Goal: Task Accomplishment & Management: Complete application form

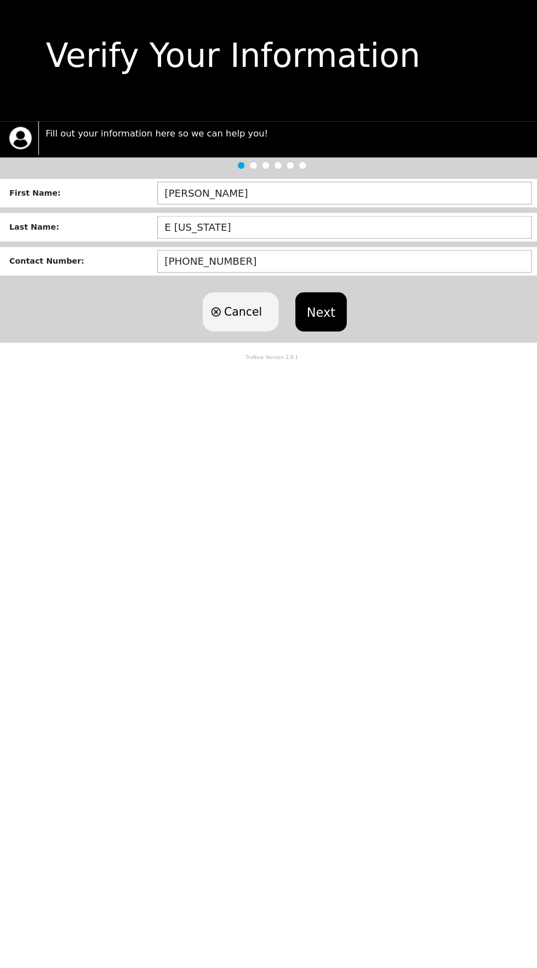
click at [332, 322] on button "Next" at bounding box center [316, 315] width 50 height 38
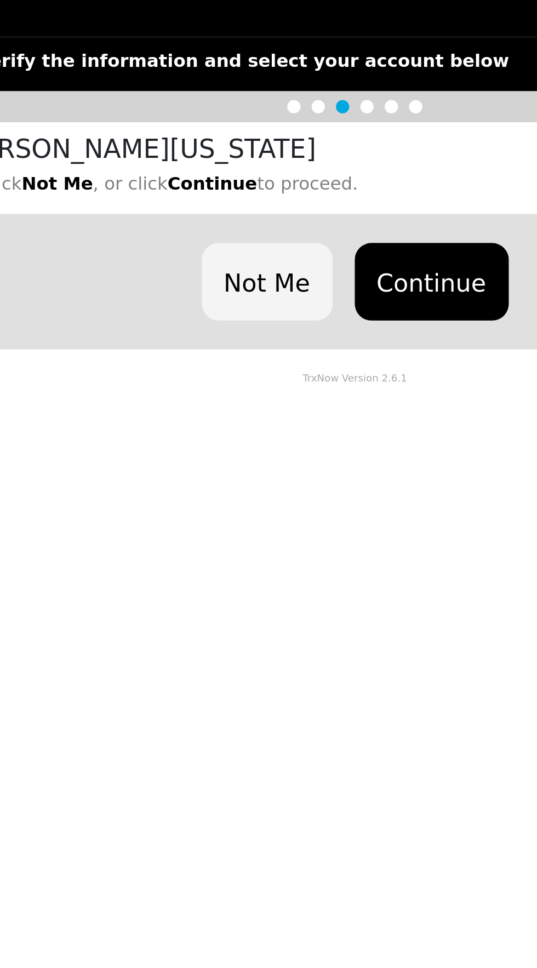
click at [306, 251] on button "Continue" at bounding box center [306, 250] width 76 height 38
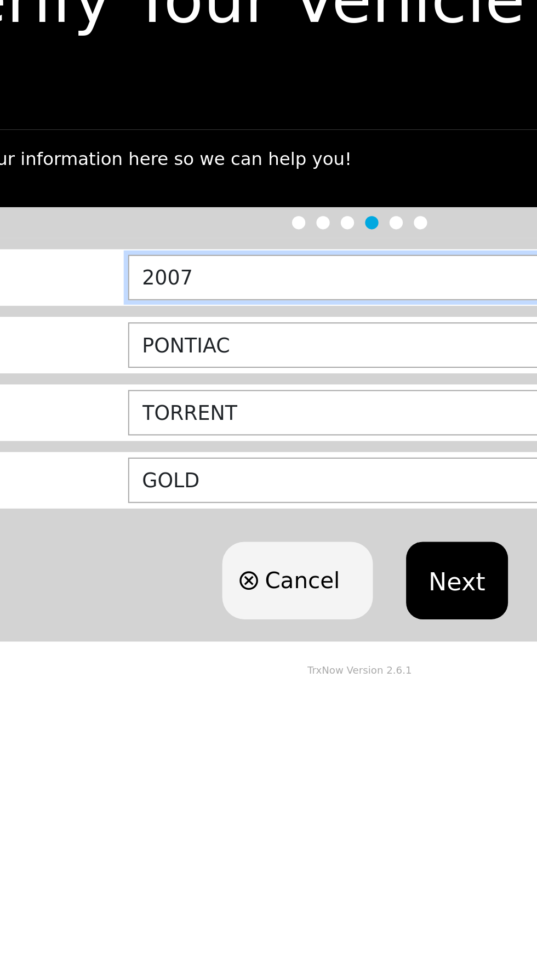
click at [265, 204] on input "2007" at bounding box center [341, 202] width 375 height 22
type input "2011"
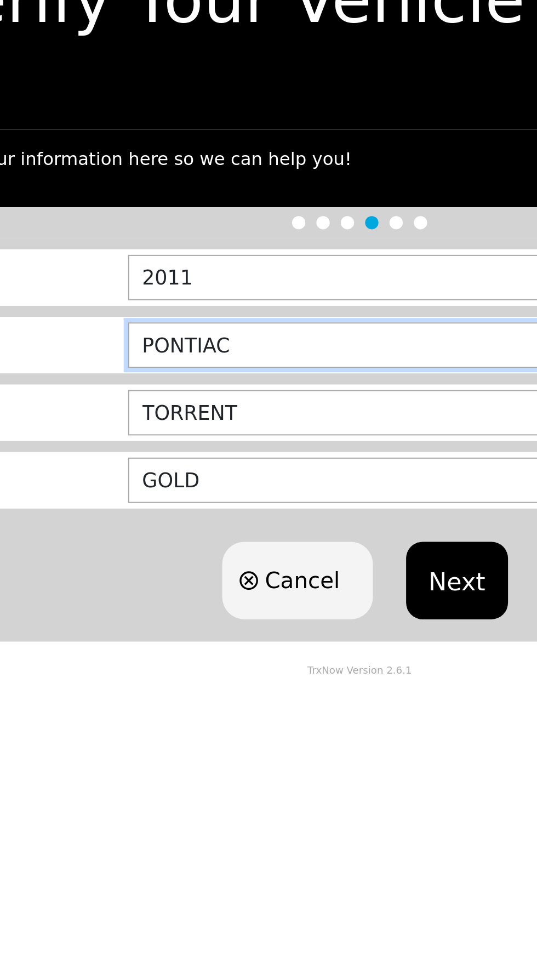
click at [279, 231] on input "PONTIAC" at bounding box center [341, 235] width 375 height 22
type input "P"
type input "CHRYSLER"
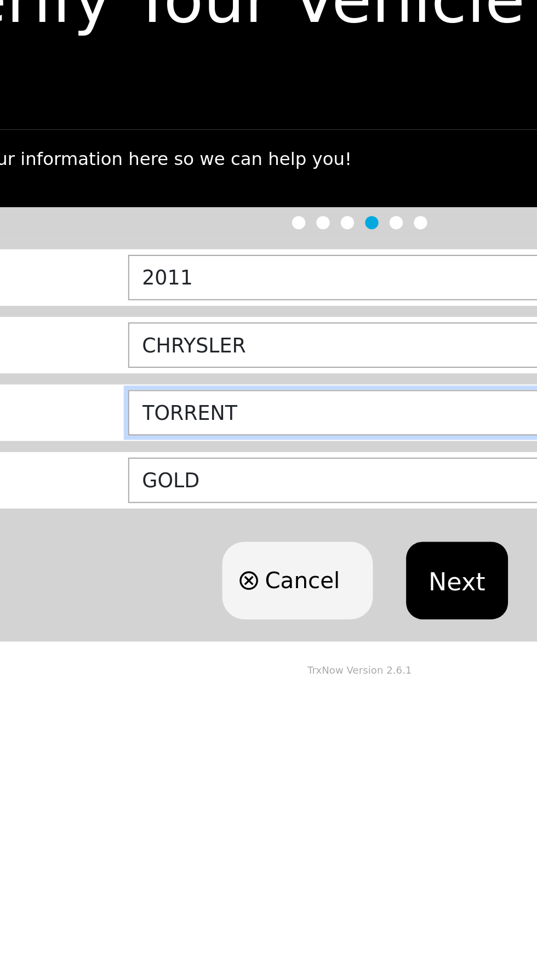
click at [247, 272] on input "TORRENT" at bounding box center [341, 269] width 375 height 22
type input "T"
type input "TOWN AND COUNTRY"
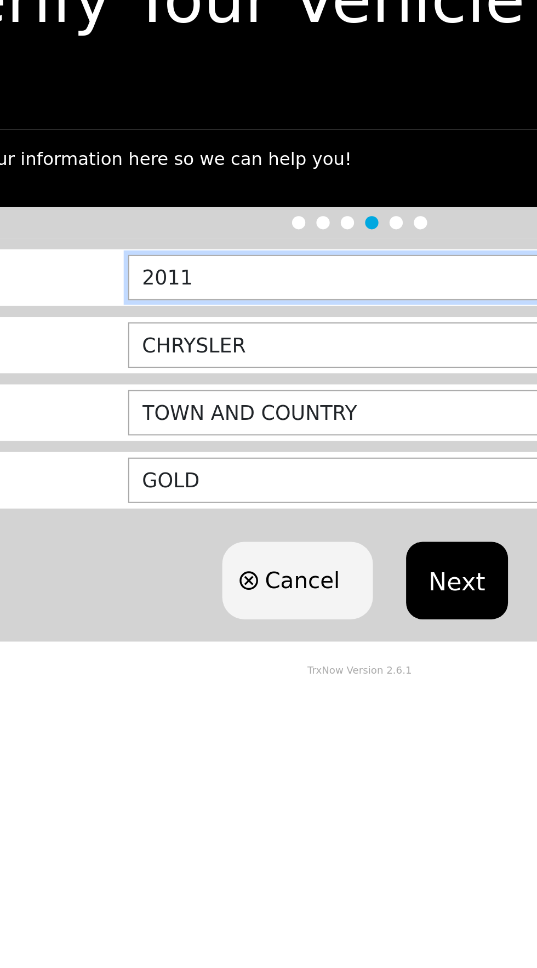
click at [294, 209] on input "2011" at bounding box center [341, 202] width 375 height 22
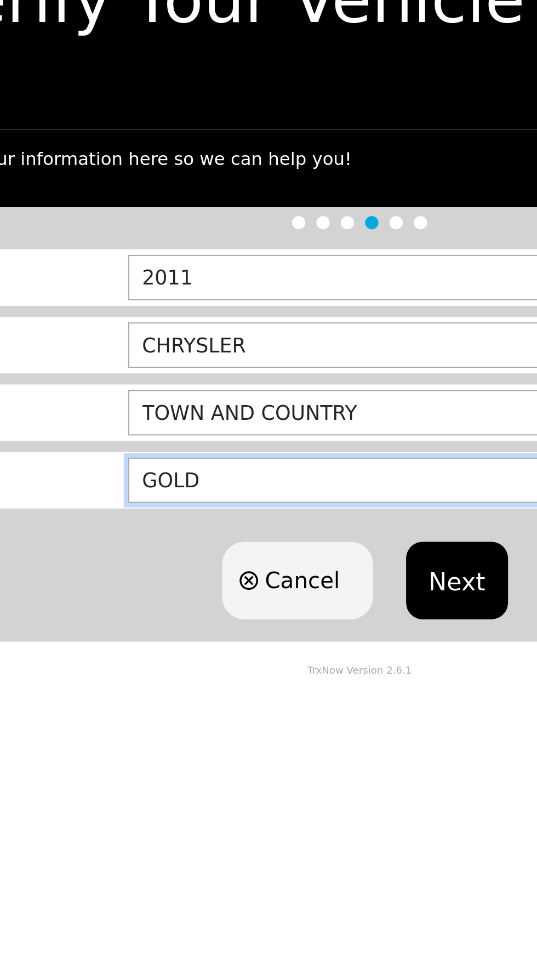
click at [231, 301] on input "GOLD" at bounding box center [341, 302] width 375 height 22
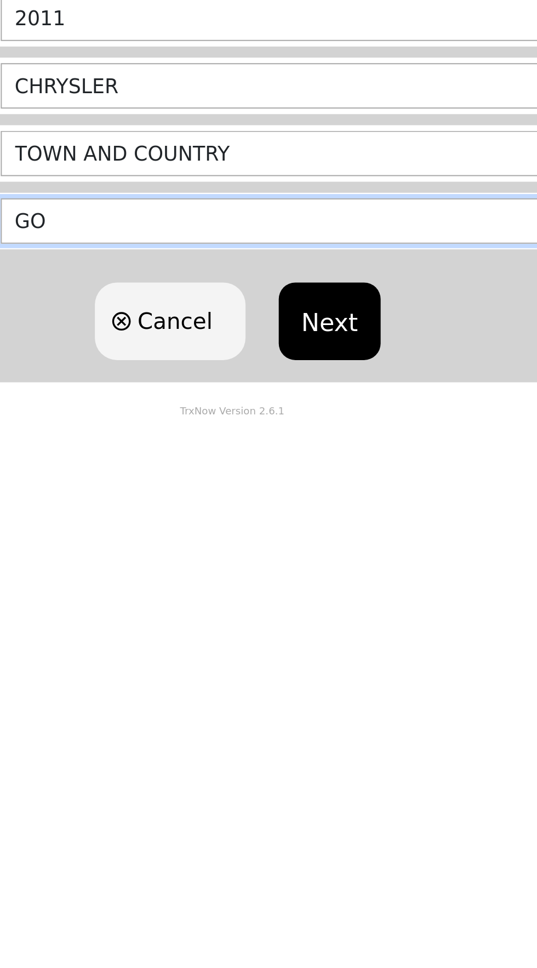
type input "G"
type input "BLACK"
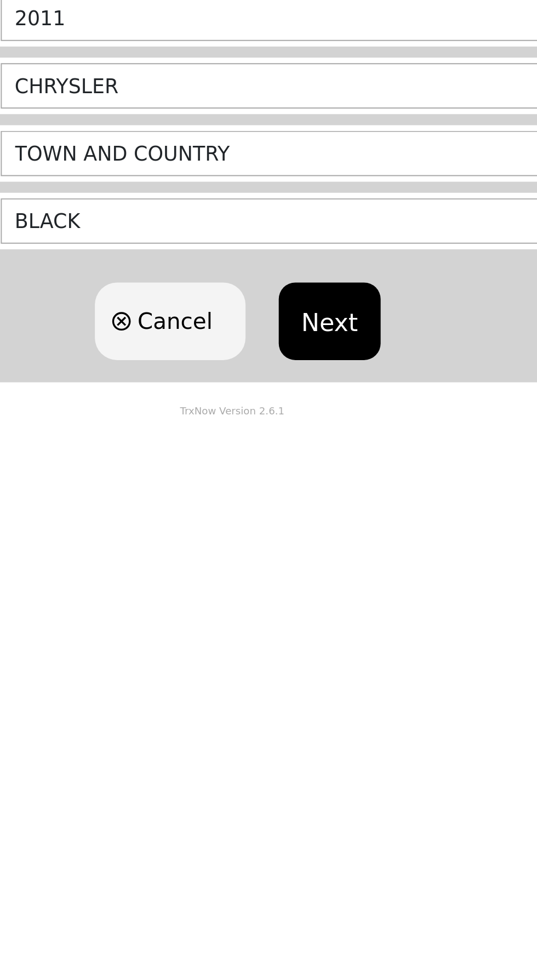
click at [320, 362] on button "Next" at bounding box center [316, 352] width 50 height 38
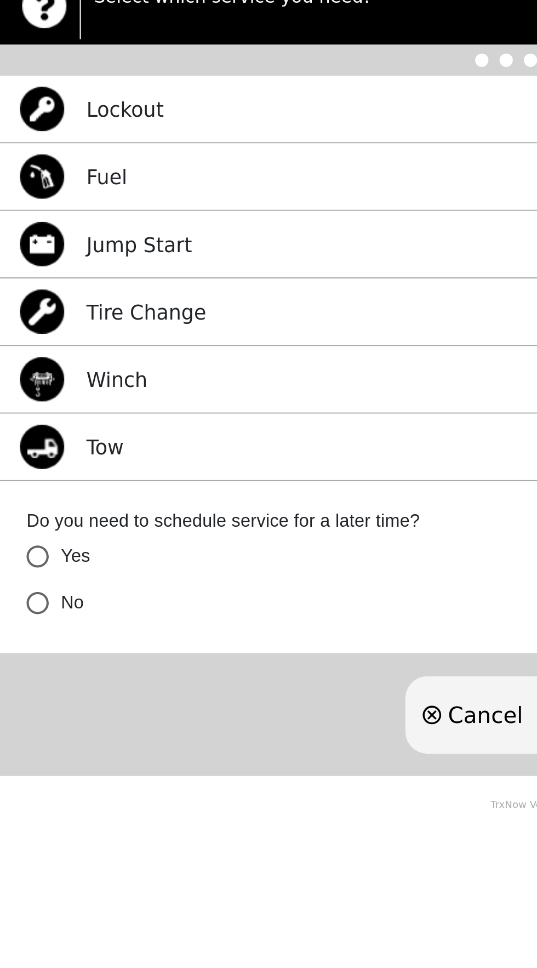
click at [138, 370] on div "Tow Select" at bounding box center [268, 366] width 537 height 33
click at [122, 368] on div "Tow Select" at bounding box center [268, 366] width 537 height 33
click at [15, 448] on input "No" at bounding box center [18, 443] width 23 height 23
click at [25, 366] on img at bounding box center [21, 366] width 22 height 22
radio input "true"
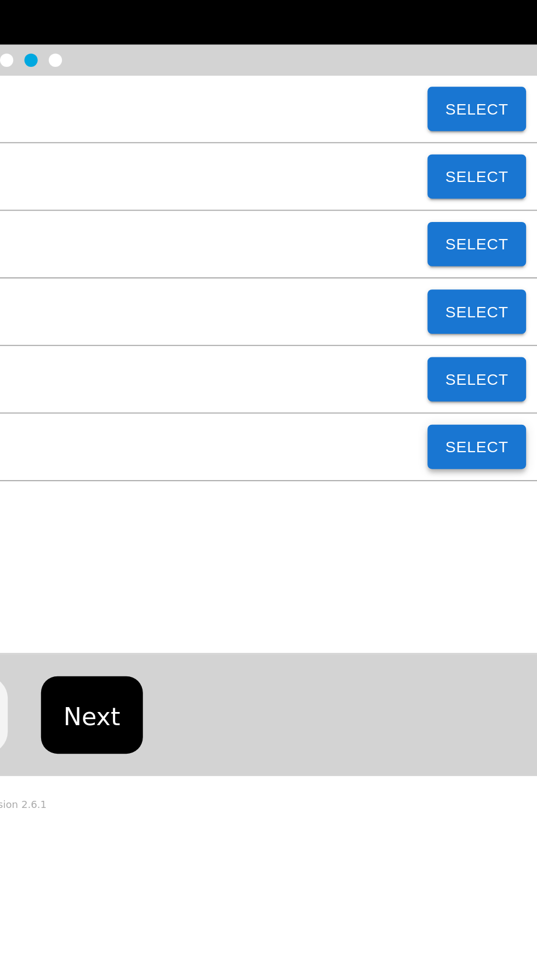
click at [508, 365] on button "Select" at bounding box center [507, 366] width 49 height 22
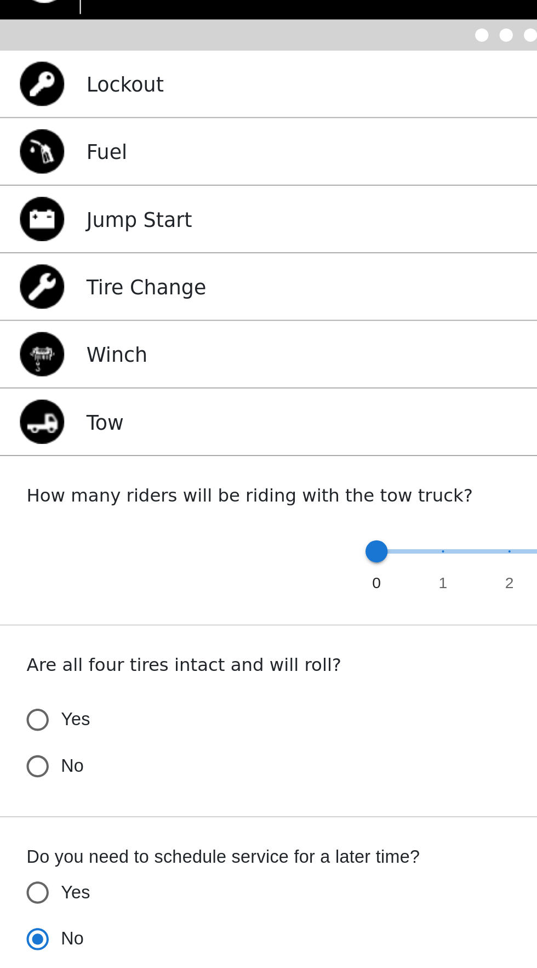
click at [14, 507] on input "Yes" at bounding box center [18, 513] width 23 height 23
radio input "false"
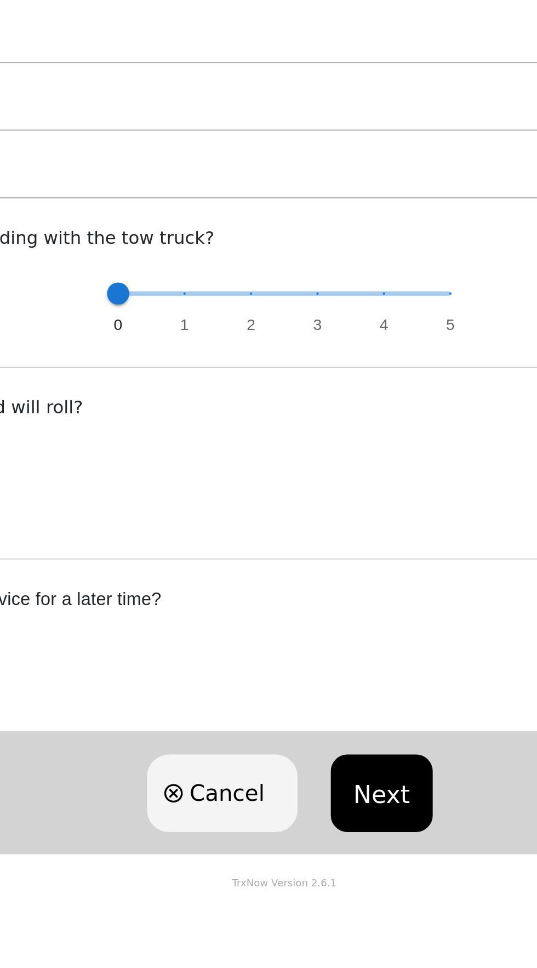
click at [325, 681] on button "Next" at bounding box center [316, 677] width 50 height 38
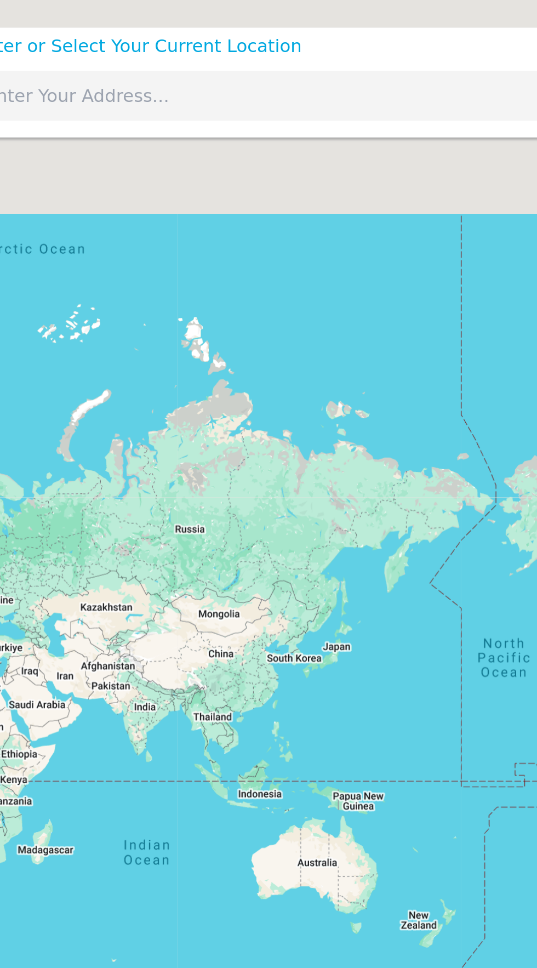
click at [201, 46] on input "text" at bounding box center [243, 47] width 464 height 25
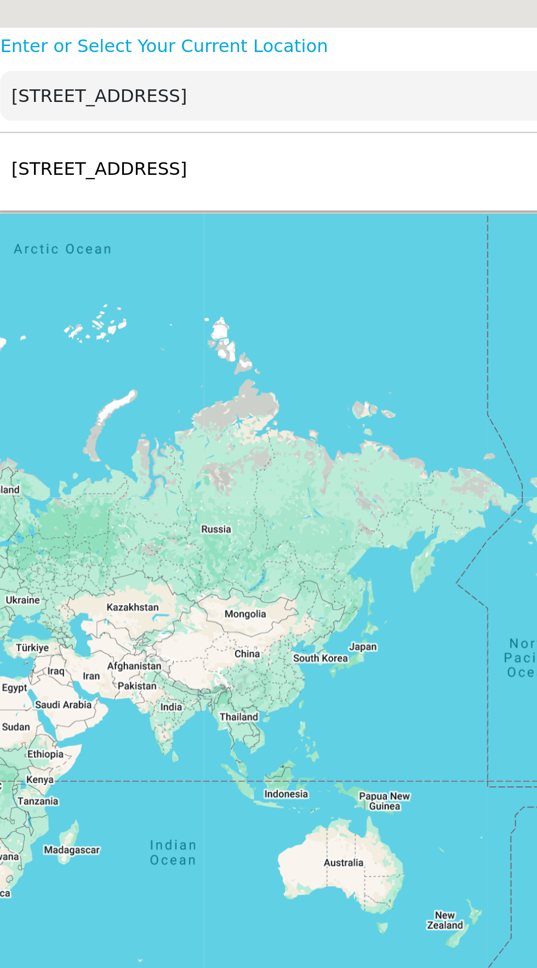
click at [191, 90] on div "[STREET_ADDRESS] Select" at bounding box center [260, 84] width 510 height 36
type input "[STREET_ADDRESS]"
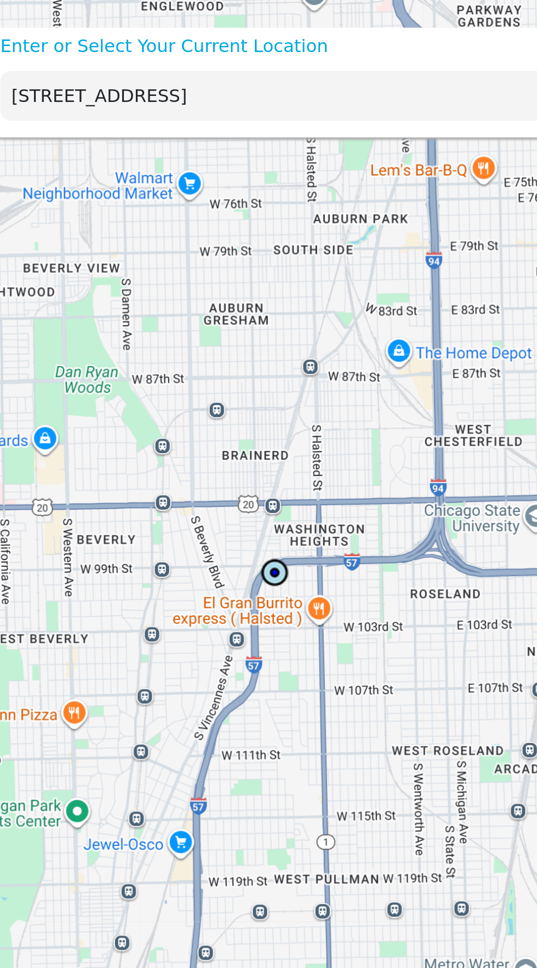
click at [247, 43] on input "[STREET_ADDRESS]" at bounding box center [243, 47] width 464 height 25
click at [219, 18] on p "Enter or Select Your Current Location" at bounding box center [260, 22] width 510 height 13
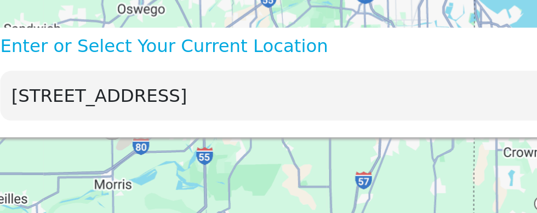
click at [220, 48] on input "[STREET_ADDRESS]" at bounding box center [243, 47] width 464 height 25
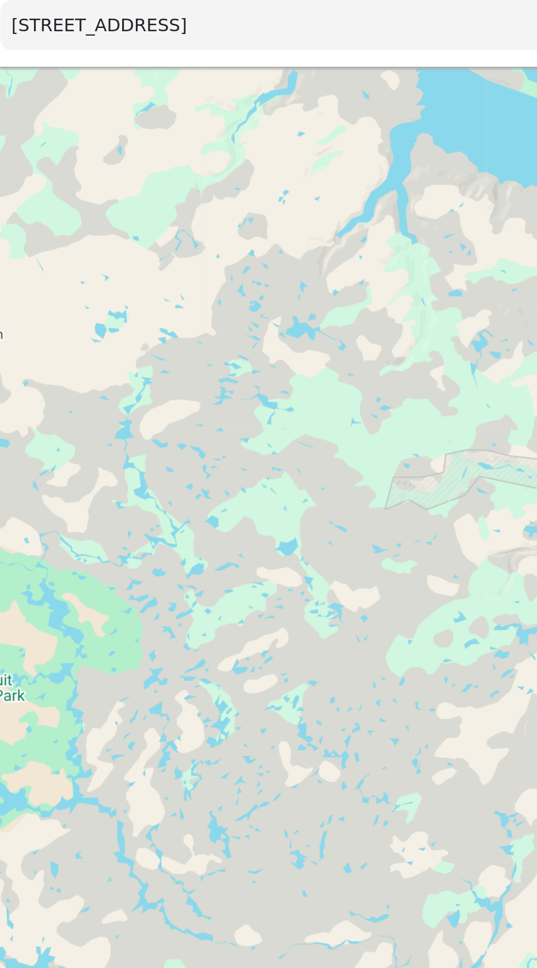
click at [240, 49] on input "[STREET_ADDRESS]" at bounding box center [243, 47] width 464 height 25
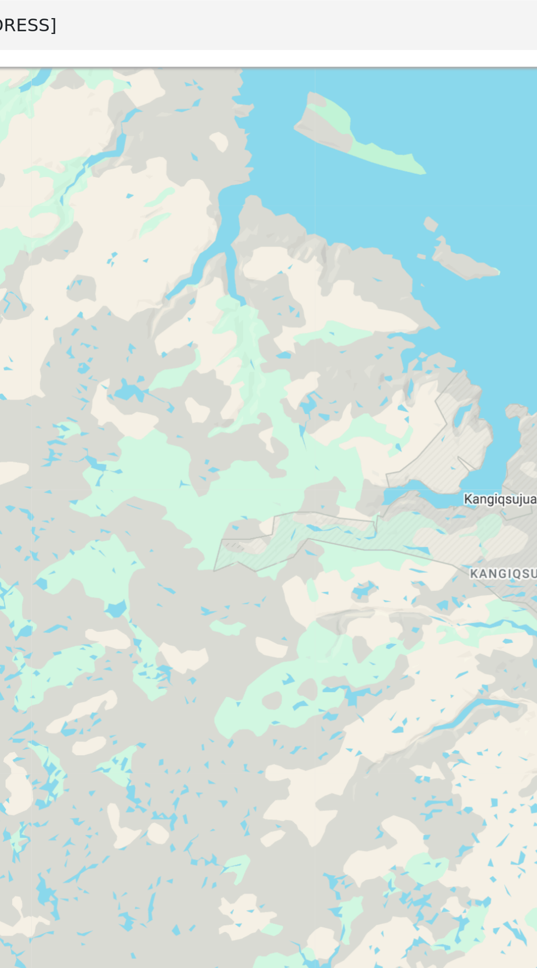
click at [324, 62] on div "[STREET_ADDRESS]" at bounding box center [260, 48] width 510 height 36
click at [230, 53] on input "[STREET_ADDRESS]" at bounding box center [243, 47] width 464 height 25
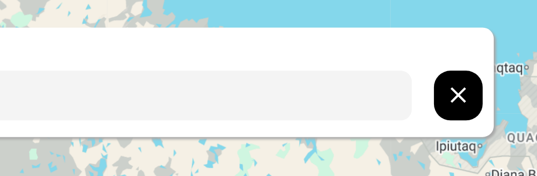
click at [492, 47] on icon "hidden" at bounding box center [497, 47] width 13 height 13
click at [498, 52] on icon "hidden" at bounding box center [497, 47] width 13 height 13
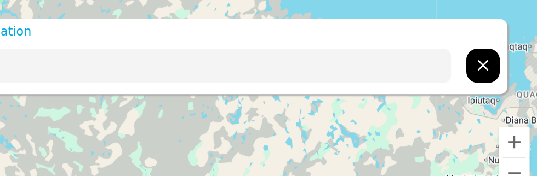
click at [487, 58] on div at bounding box center [260, 48] width 510 height 36
click at [498, 43] on icon "hidden" at bounding box center [497, 47] width 13 height 13
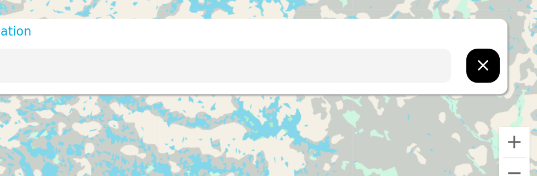
click at [382, 47] on input "text" at bounding box center [243, 47] width 464 height 25
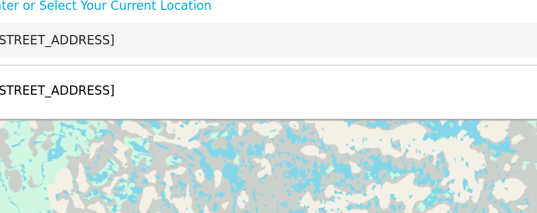
click at [147, 51] on input "[STREET_ADDRESS]" at bounding box center [243, 47] width 464 height 25
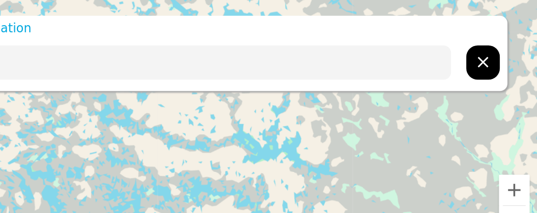
type input "[STREET_ADDRESS]"
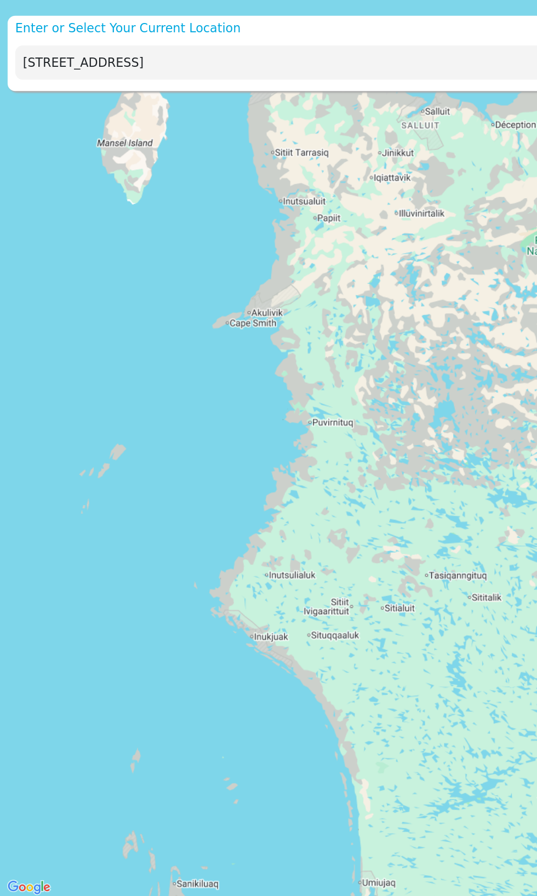
click at [253, 67] on div "Enter or Select Your Current Location [STREET_ADDRESS]" at bounding box center [260, 41] width 510 height 54
click at [242, 50] on input "[STREET_ADDRESS]" at bounding box center [243, 47] width 464 height 25
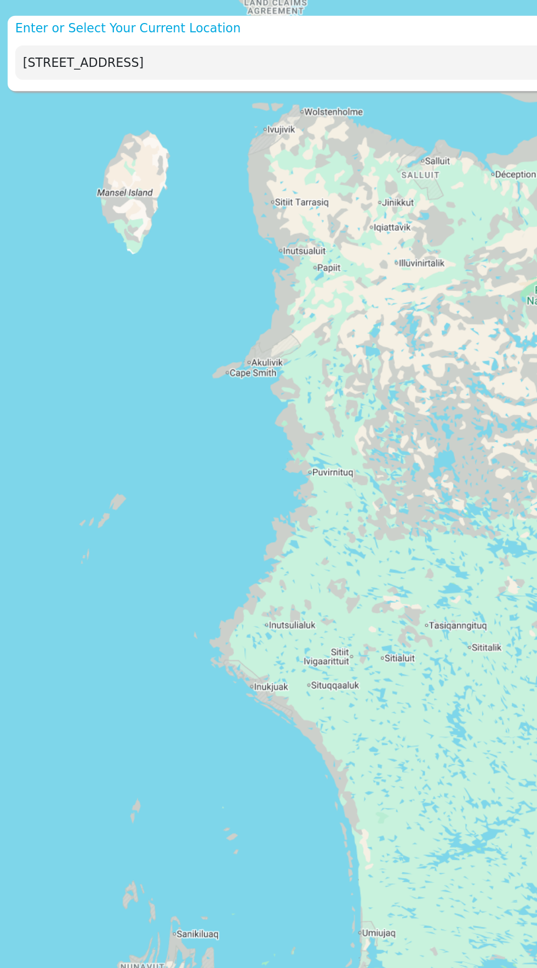
click at [126, 24] on p "Enter or Select Your Current Location" at bounding box center [260, 22] width 510 height 13
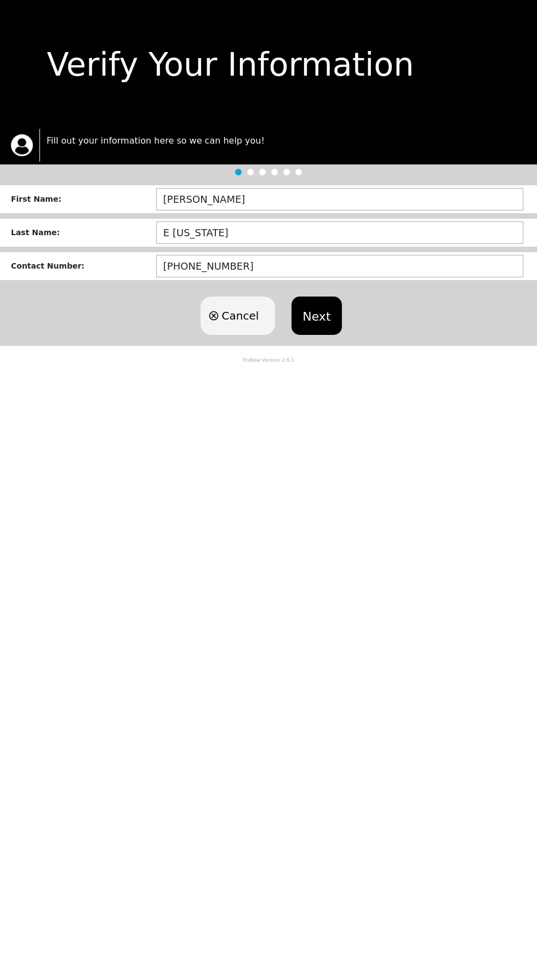
click at [313, 316] on button "Next" at bounding box center [316, 315] width 50 height 38
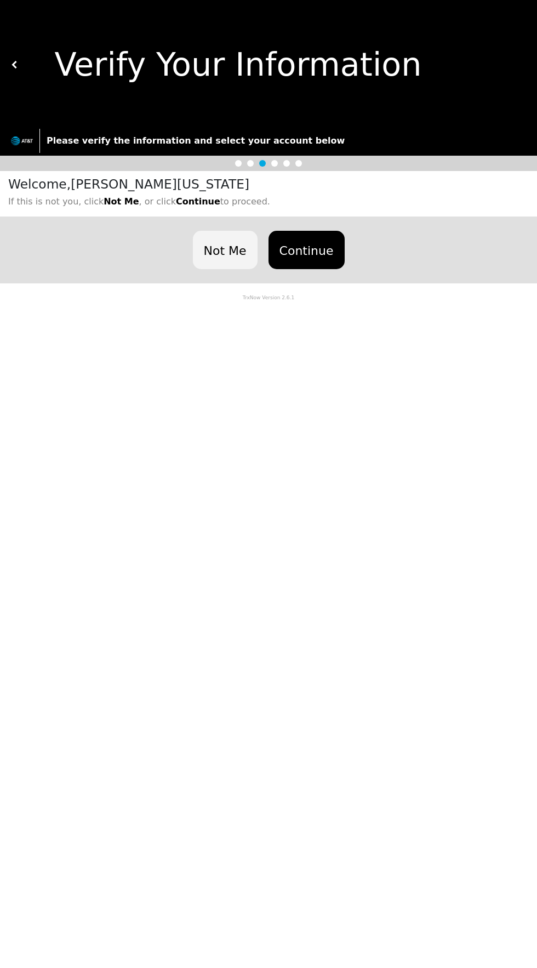
click at [307, 256] on button "Continue" at bounding box center [306, 250] width 76 height 38
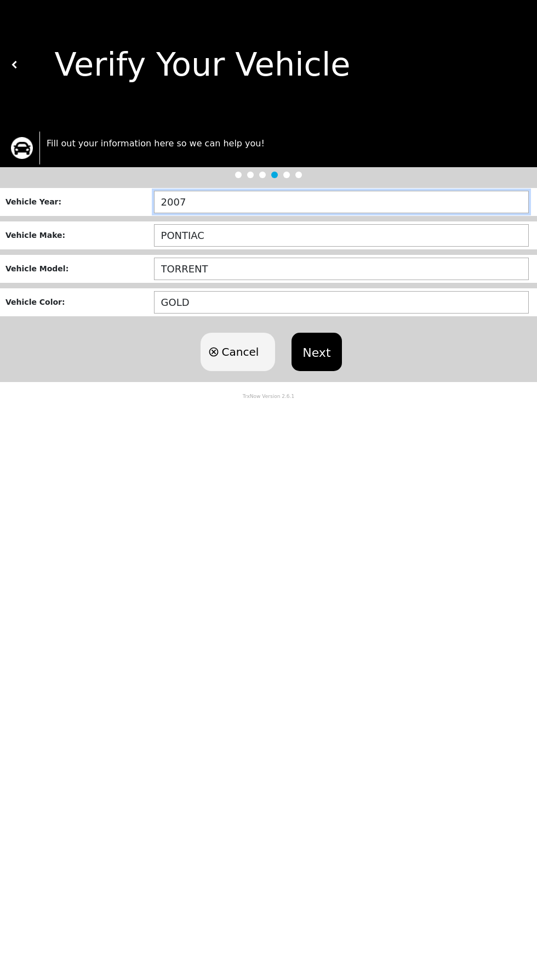
click at [273, 206] on input "2007" at bounding box center [341, 202] width 375 height 22
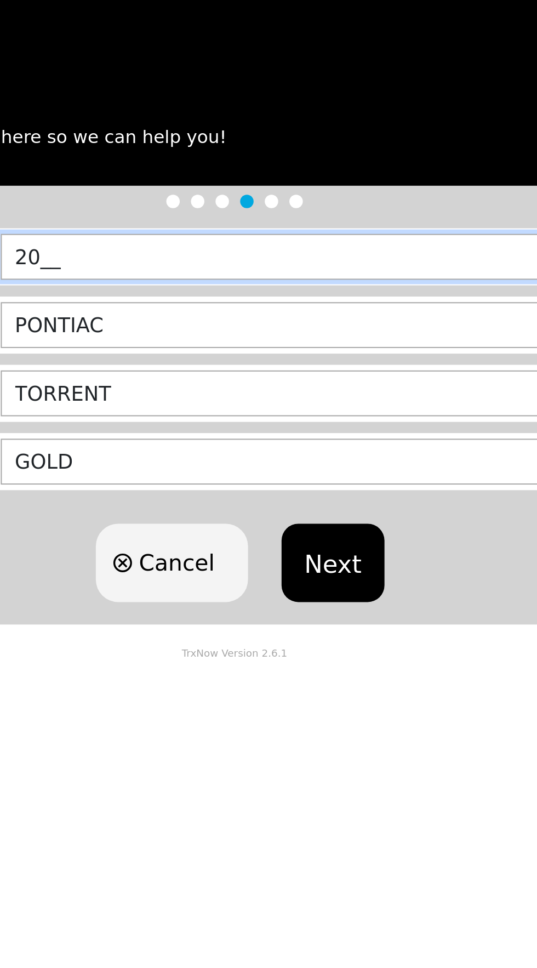
type input "2___"
type input "2011"
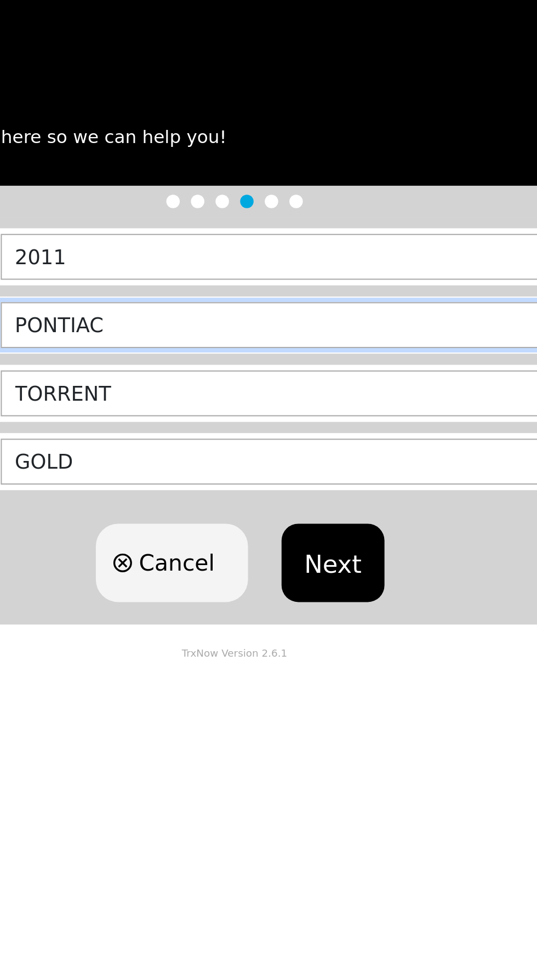
click at [294, 237] on input "PONTIAC" at bounding box center [341, 235] width 375 height 22
type input "P"
type input "CHRYSLER"
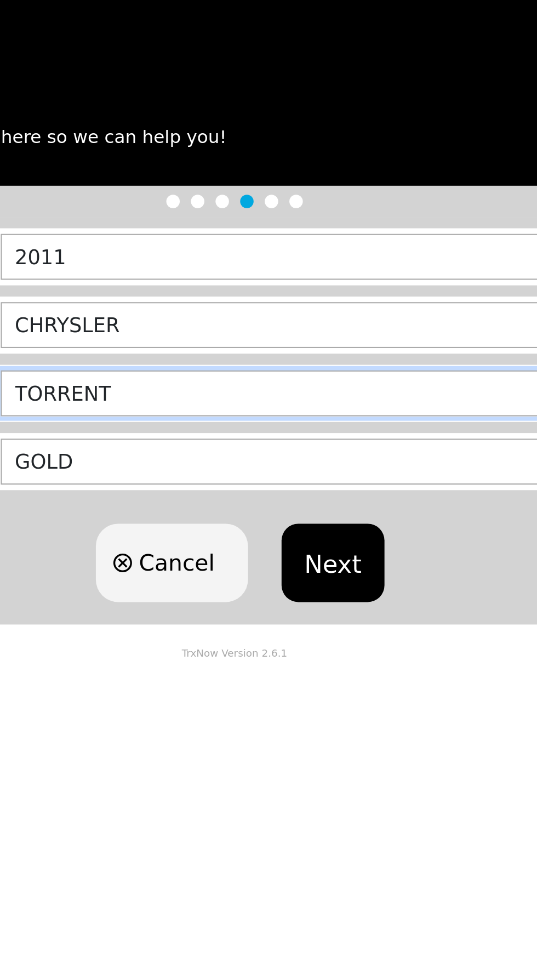
click at [260, 264] on input "TORRENT" at bounding box center [341, 269] width 375 height 22
type input "T"
type input "TOWN AND COUNTRY"
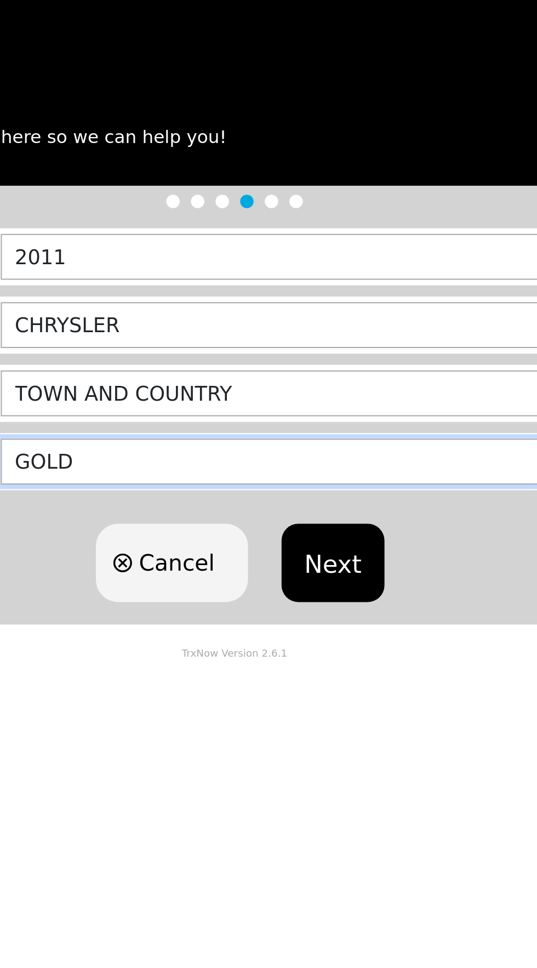
click at [303, 307] on input "GOLD" at bounding box center [341, 302] width 375 height 22
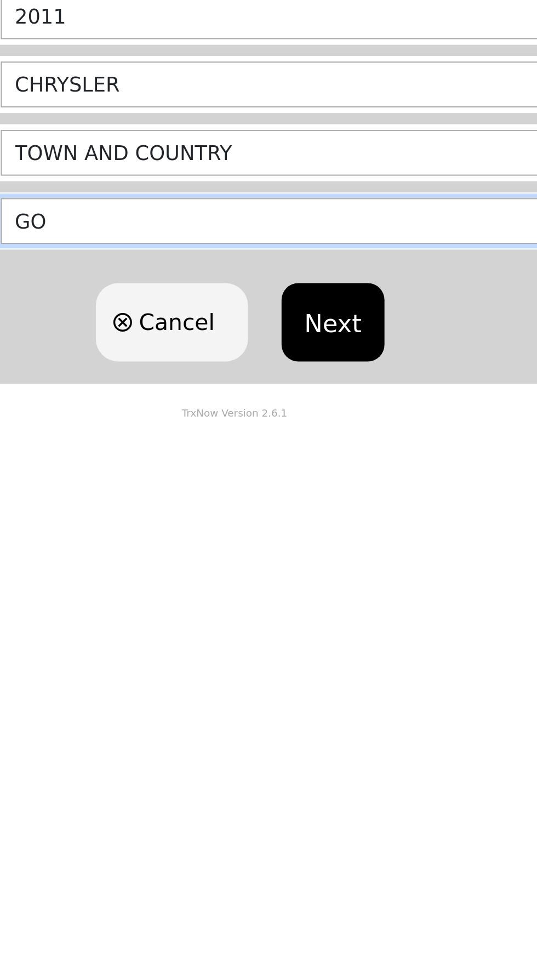
type input "G"
type input "BLACK"
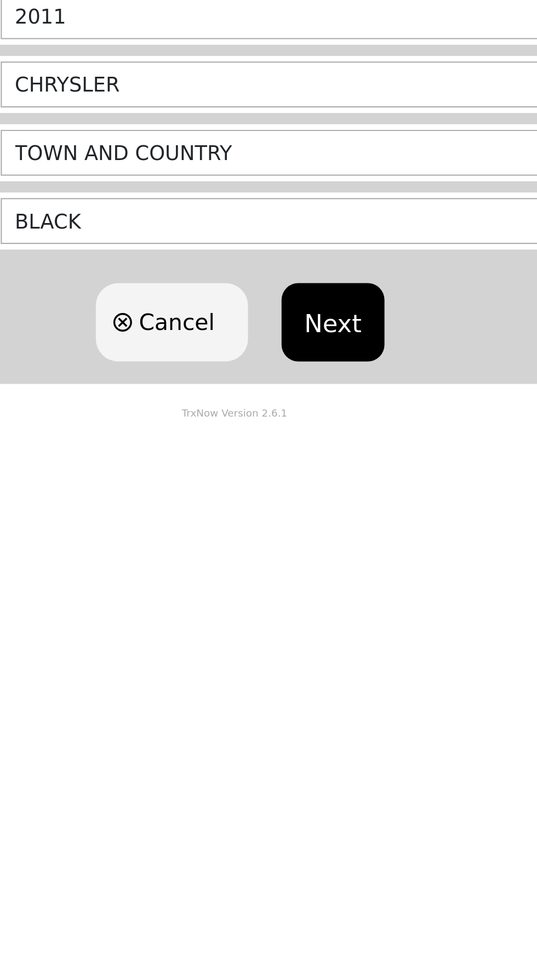
click at [322, 354] on button "Next" at bounding box center [316, 352] width 50 height 38
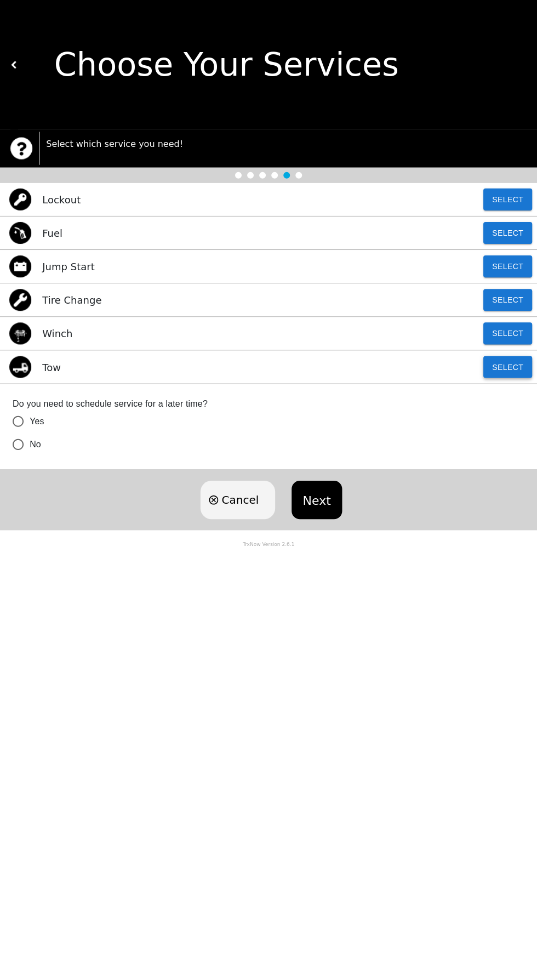
click at [520, 369] on button "Select" at bounding box center [507, 366] width 49 height 22
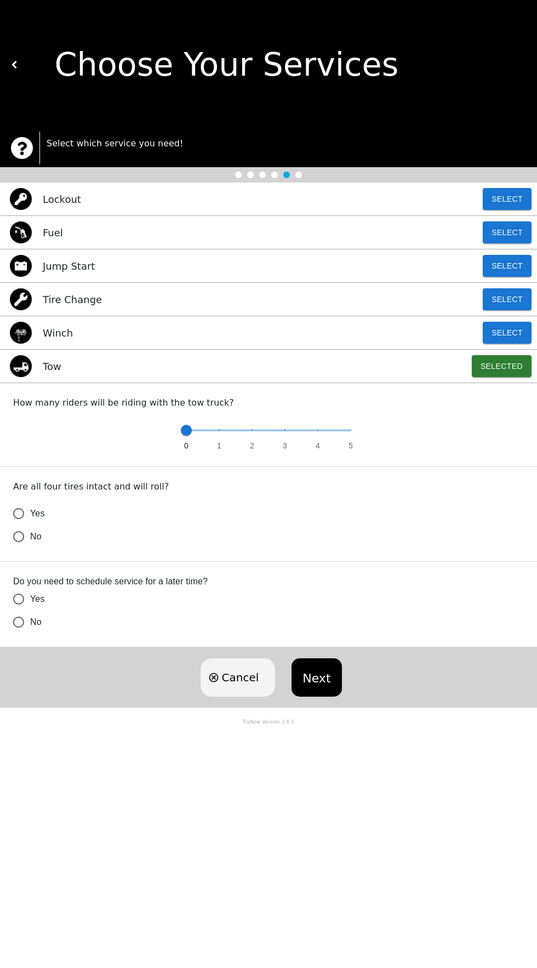
click at [8, 502] on input "Yes" at bounding box center [18, 513] width 23 height 23
radio input "false"
click at [14, 525] on input "Yes" at bounding box center [18, 513] width 23 height 23
radio input "false"
radio input "true"
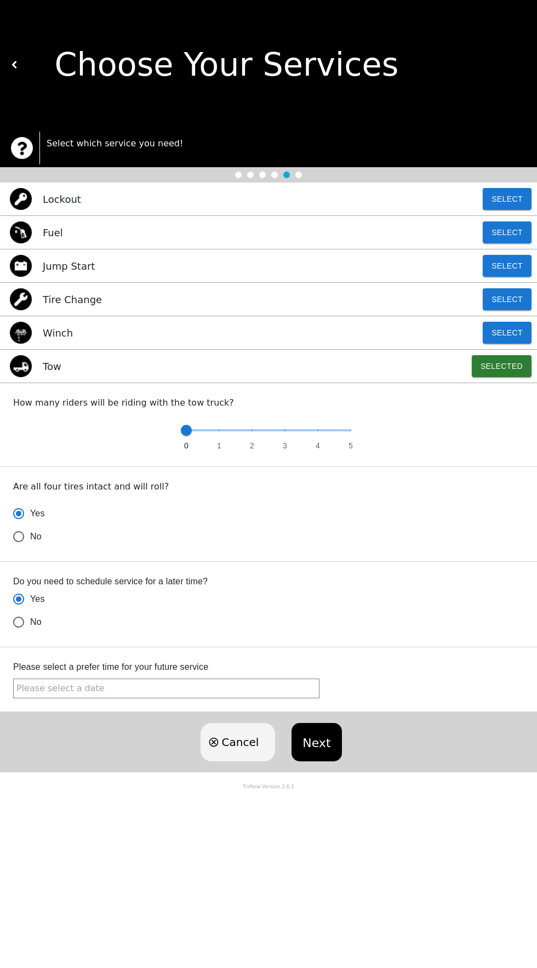
click at [8, 548] on input "No" at bounding box center [18, 536] width 23 height 23
radio input "true"
radio input "false"
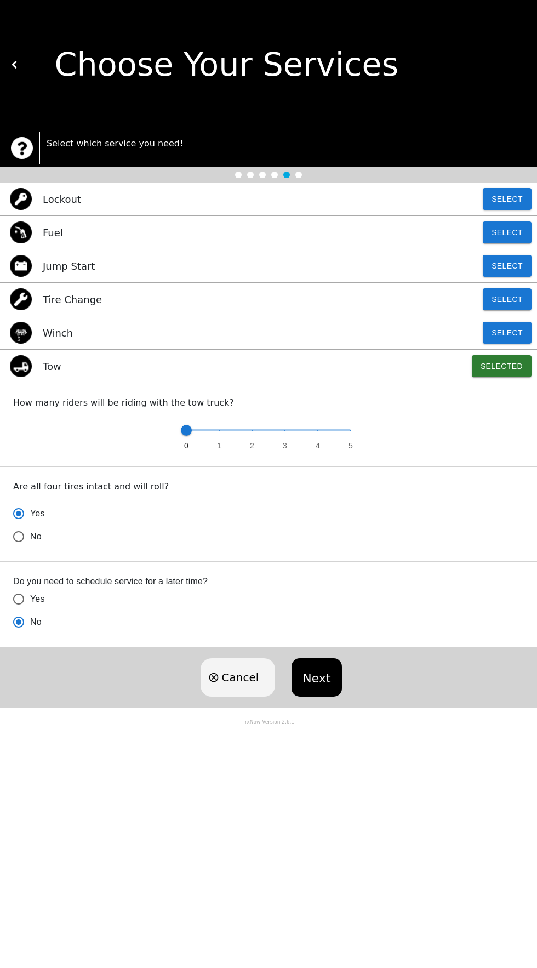
click at [313, 693] on button "Next" at bounding box center [316, 677] width 50 height 38
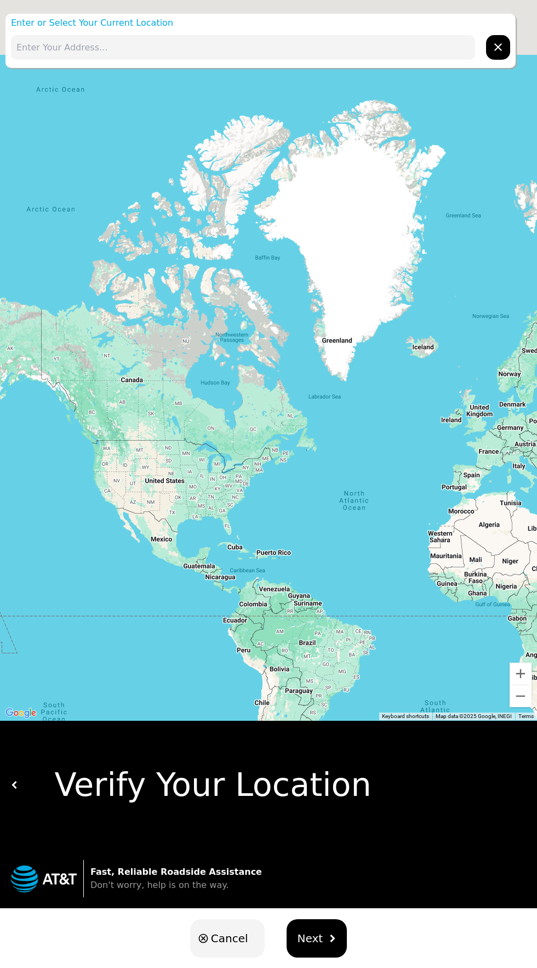
click at [222, 47] on input "text" at bounding box center [243, 47] width 464 height 25
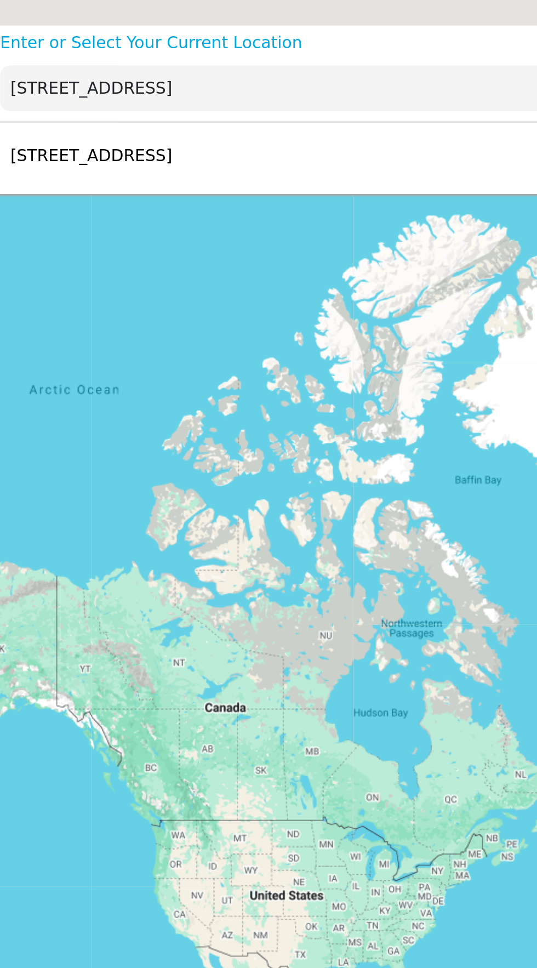
click at [203, 77] on div "[STREET_ADDRESS] Select" at bounding box center [260, 84] width 510 height 36
type input "[STREET_ADDRESS]"
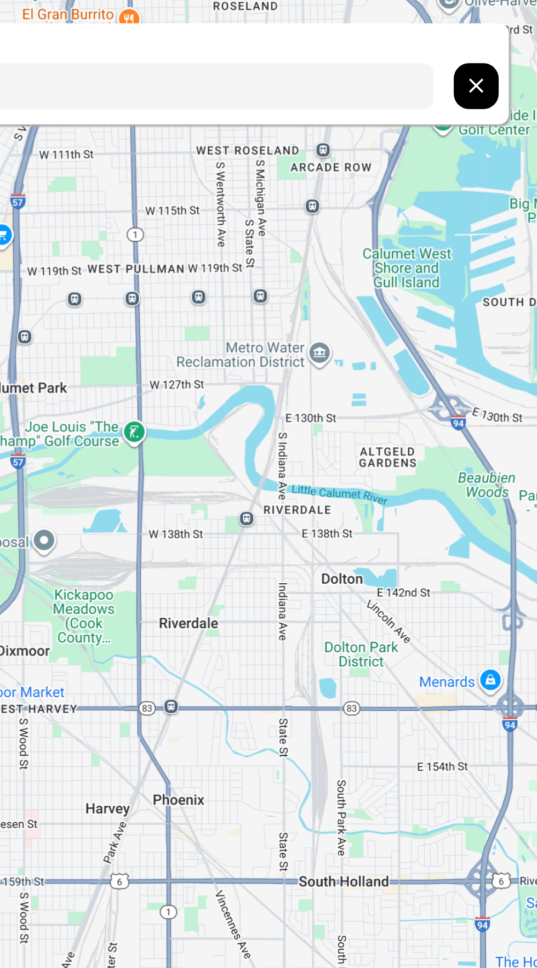
click at [369, 21] on p "Enter or Select Your Current Location" at bounding box center [260, 22] width 510 height 13
click at [361, 44] on input "[STREET_ADDRESS]" at bounding box center [243, 47] width 464 height 25
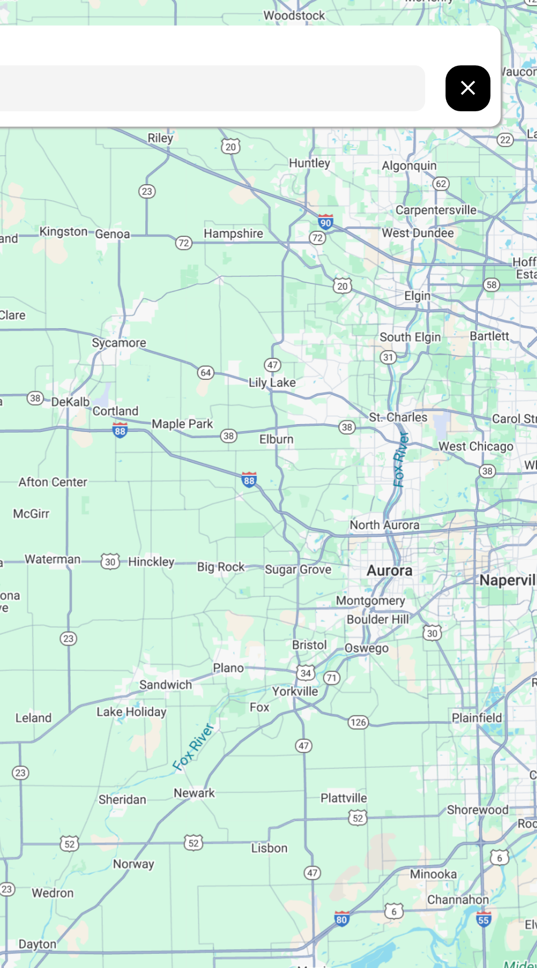
click at [393, 36] on input "[STREET_ADDRESS]" at bounding box center [243, 47] width 464 height 25
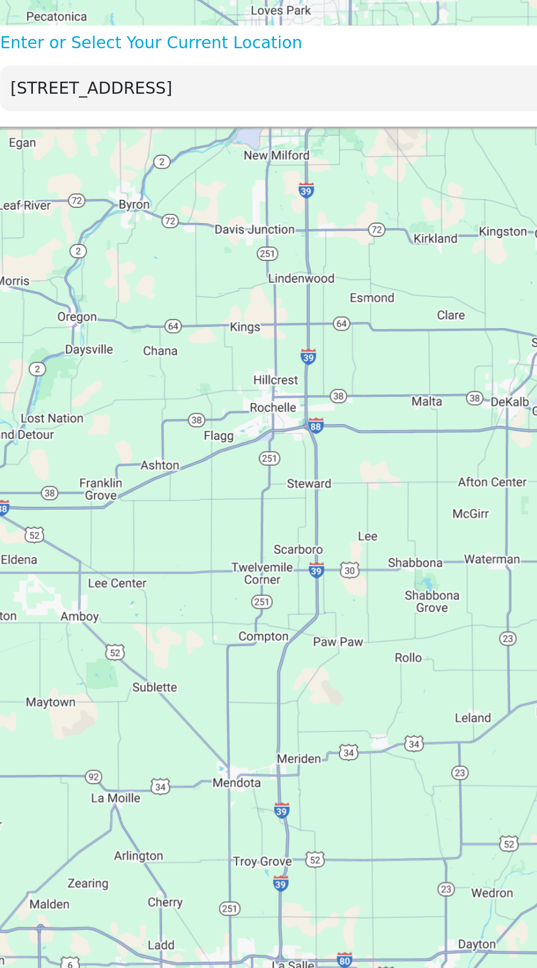
click at [249, 21] on p "Enter or Select Your Current Location" at bounding box center [260, 22] width 510 height 13
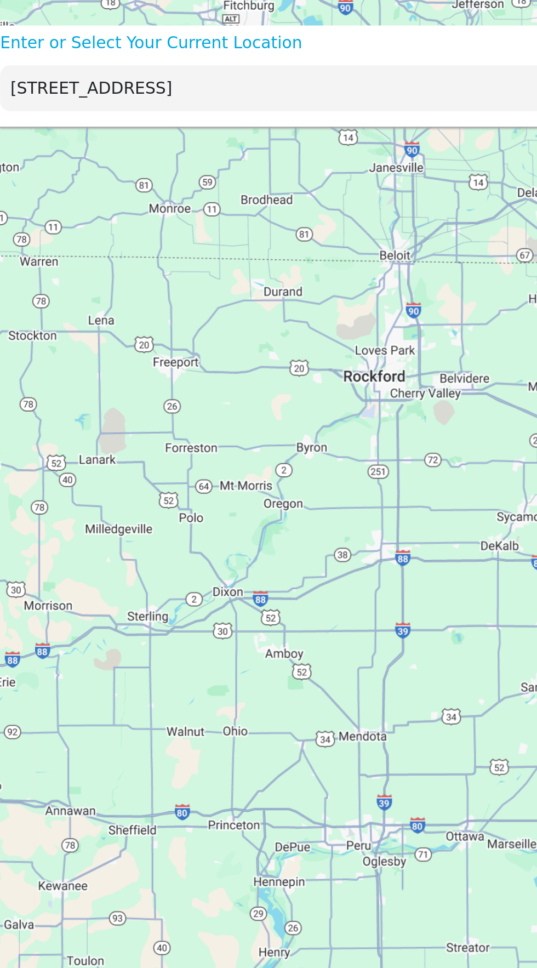
click at [260, 30] on div "[STREET_ADDRESS]" at bounding box center [260, 48] width 510 height 36
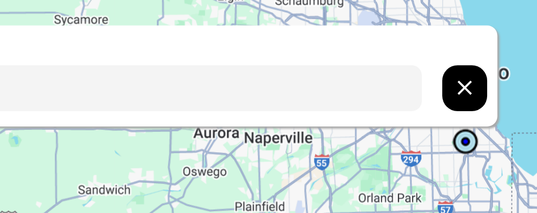
click at [500, 50] on icon "hidden" at bounding box center [497, 47] width 13 height 13
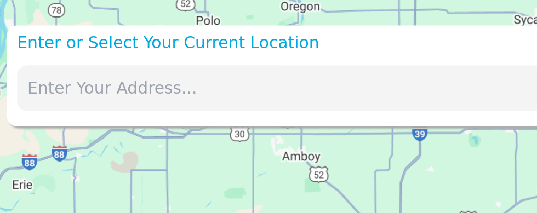
click at [126, 19] on p "Enter or Select Your Current Location" at bounding box center [260, 22] width 510 height 13
click at [61, 45] on input "text" at bounding box center [243, 47] width 464 height 25
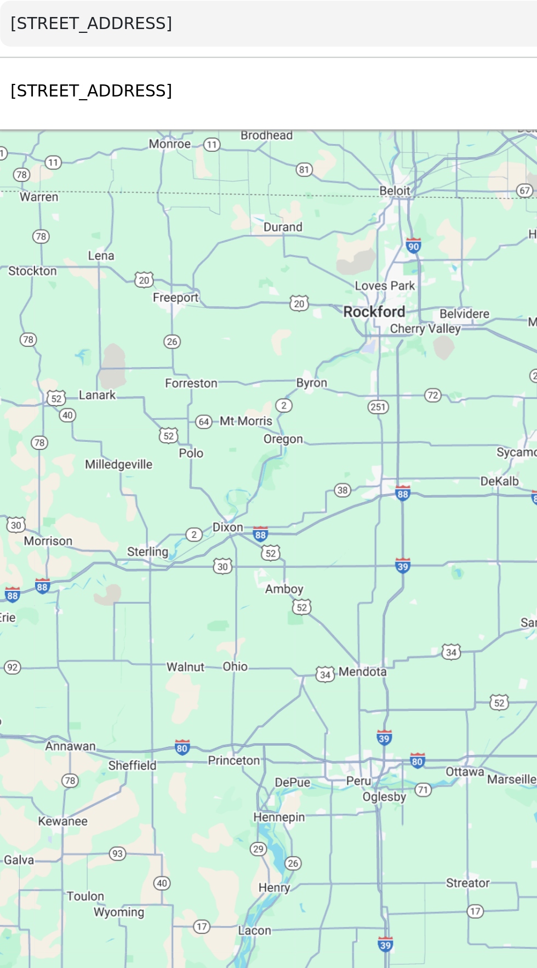
click at [157, 72] on div "[STREET_ADDRESS] Select" at bounding box center [260, 84] width 510 height 36
type input "[STREET_ADDRESS]"
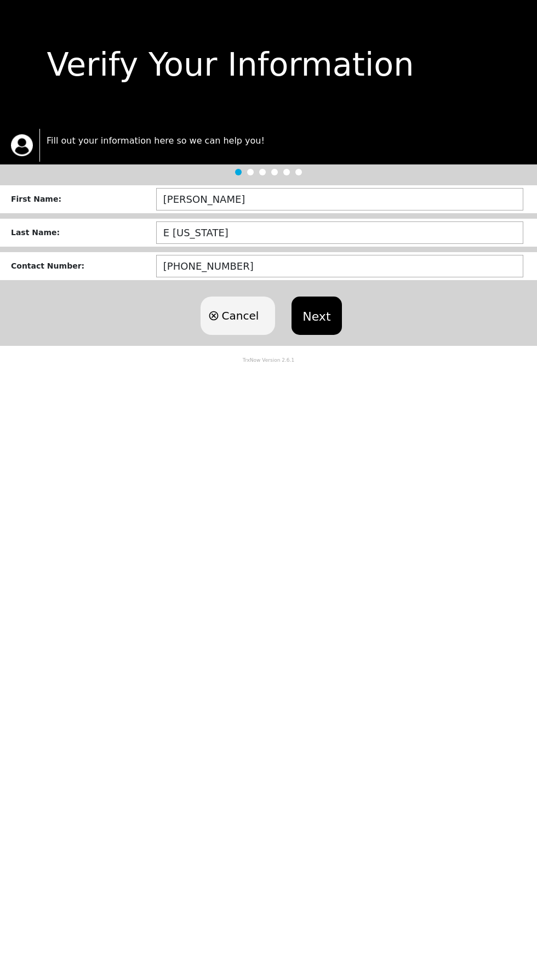
click at [332, 344] on div "Cancel Next" at bounding box center [268, 315] width 537 height 60
click at [312, 328] on button "Next" at bounding box center [316, 315] width 50 height 38
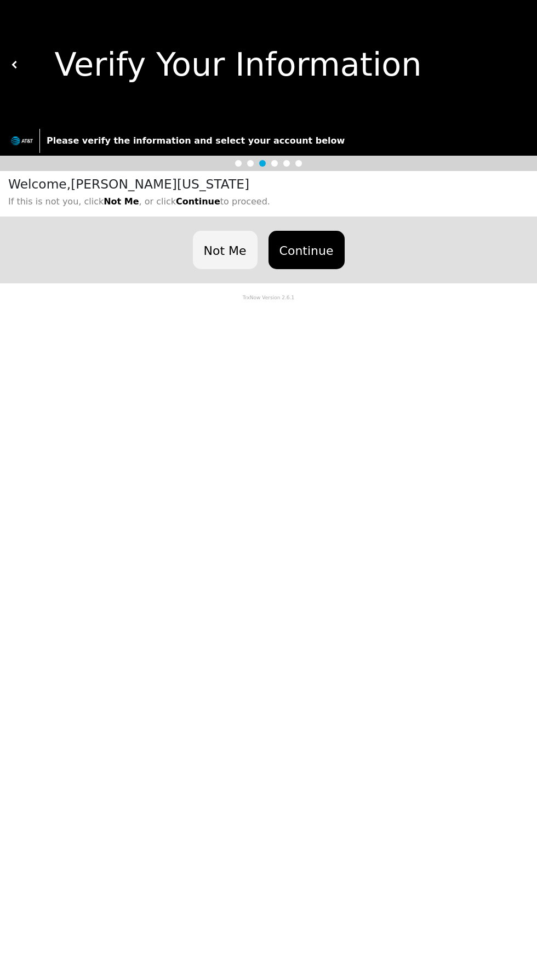
click at [294, 245] on button "Continue" at bounding box center [306, 250] width 76 height 38
